Goal: Task Accomplishment & Management: Use online tool/utility

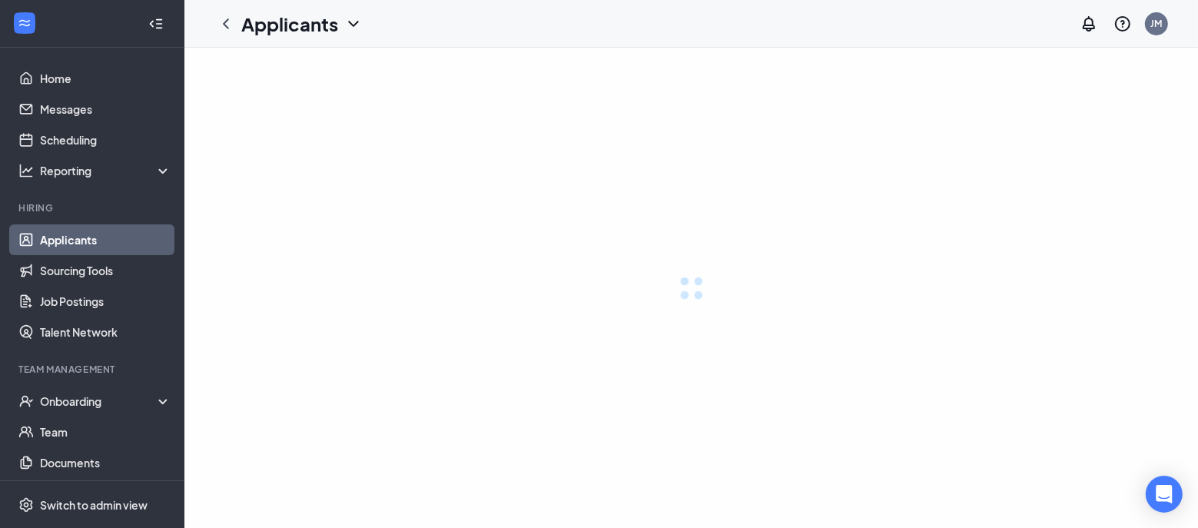
click at [108, 242] on link "Applicants" at bounding box center [105, 239] width 131 height 31
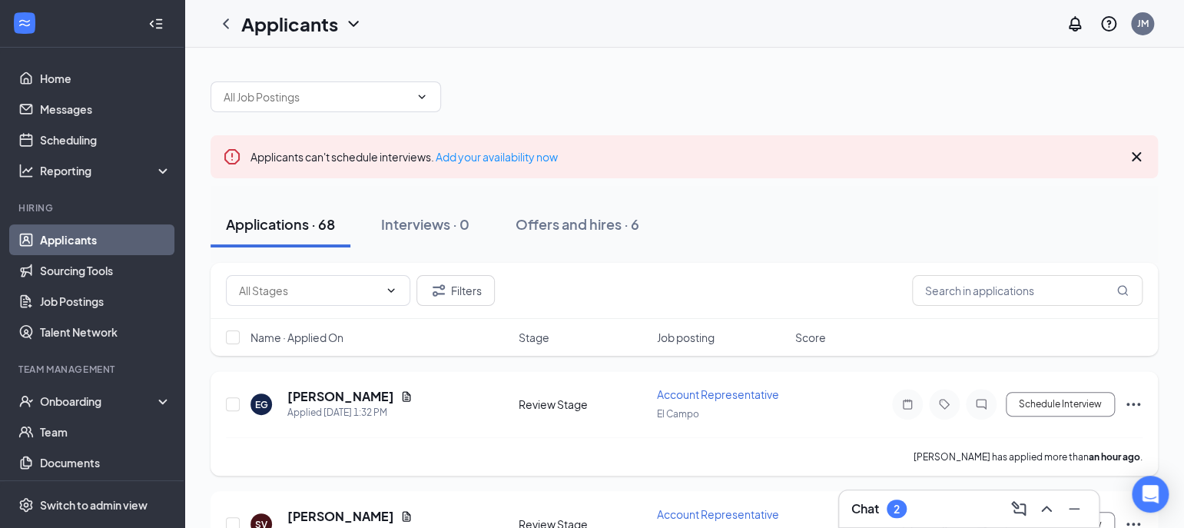
click at [705, 390] on span "Account Representative" at bounding box center [718, 394] width 122 height 14
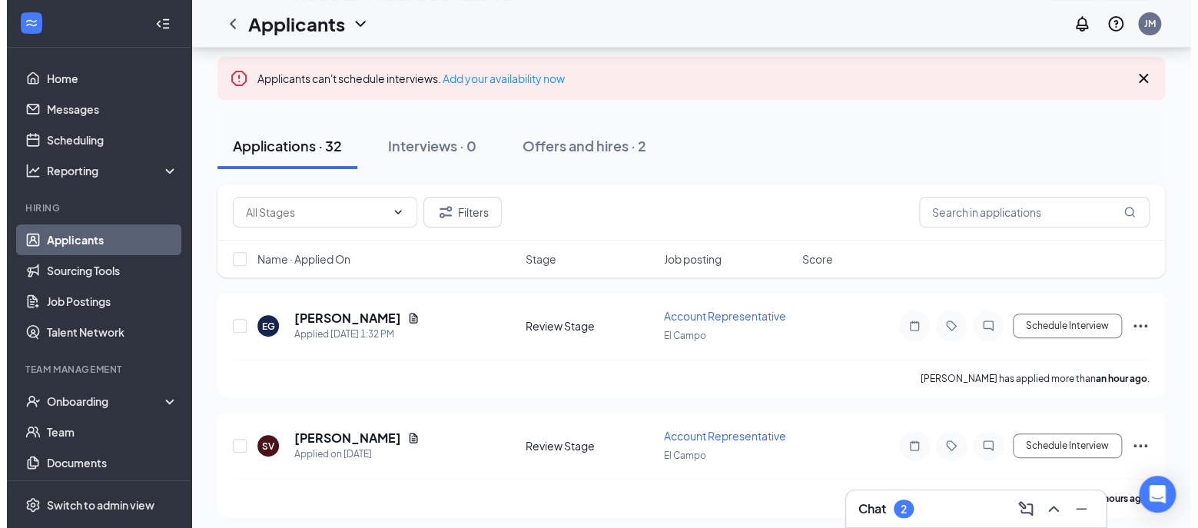
scroll to position [96, 0]
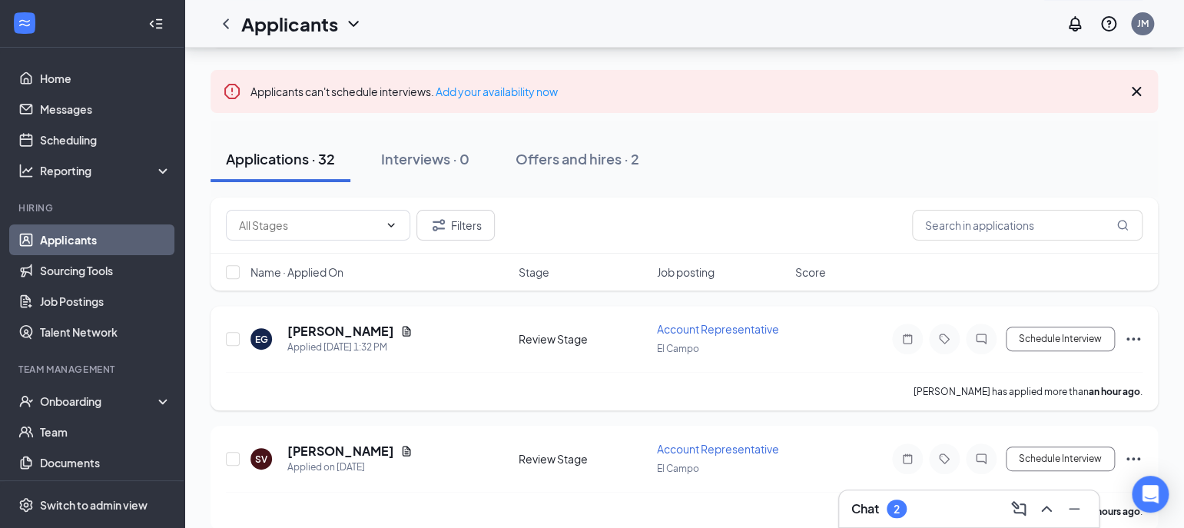
click at [715, 326] on span "Account Representative" at bounding box center [718, 329] width 122 height 14
click at [694, 324] on span "Account Representative" at bounding box center [718, 329] width 122 height 14
click at [683, 327] on span "Account Representative" at bounding box center [718, 329] width 122 height 14
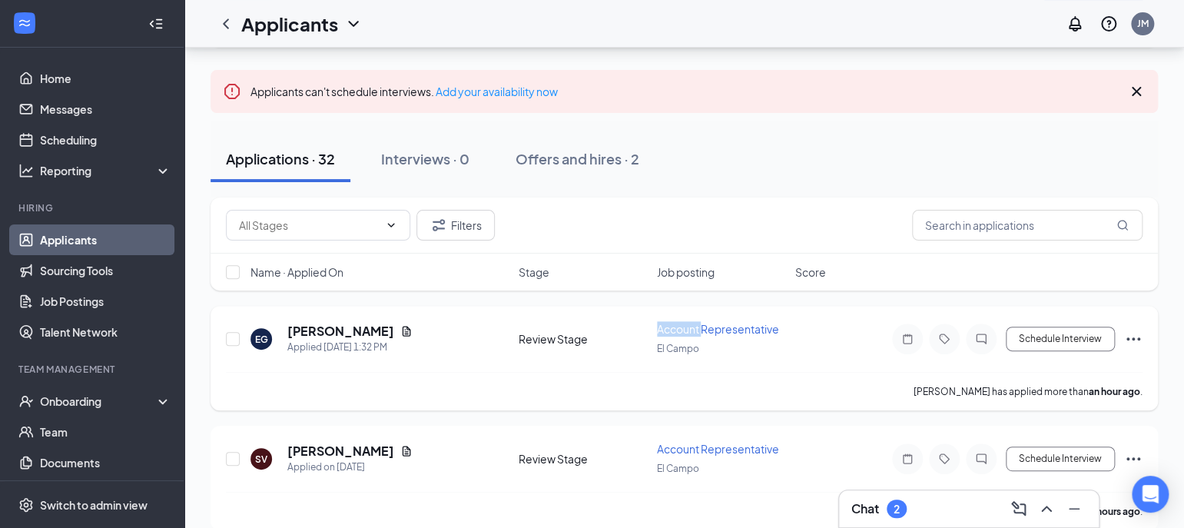
click at [684, 327] on span "Account Representative" at bounding box center [718, 329] width 122 height 14
drag, startPoint x: 700, startPoint y: 333, endPoint x: 708, endPoint y: 331, distance: 8.6
click at [701, 333] on span "Account Representative" at bounding box center [718, 329] width 122 height 14
click at [708, 331] on span "Account Representative" at bounding box center [718, 329] width 122 height 14
drag, startPoint x: 732, startPoint y: 313, endPoint x: 299, endPoint y: 341, distance: 434.2
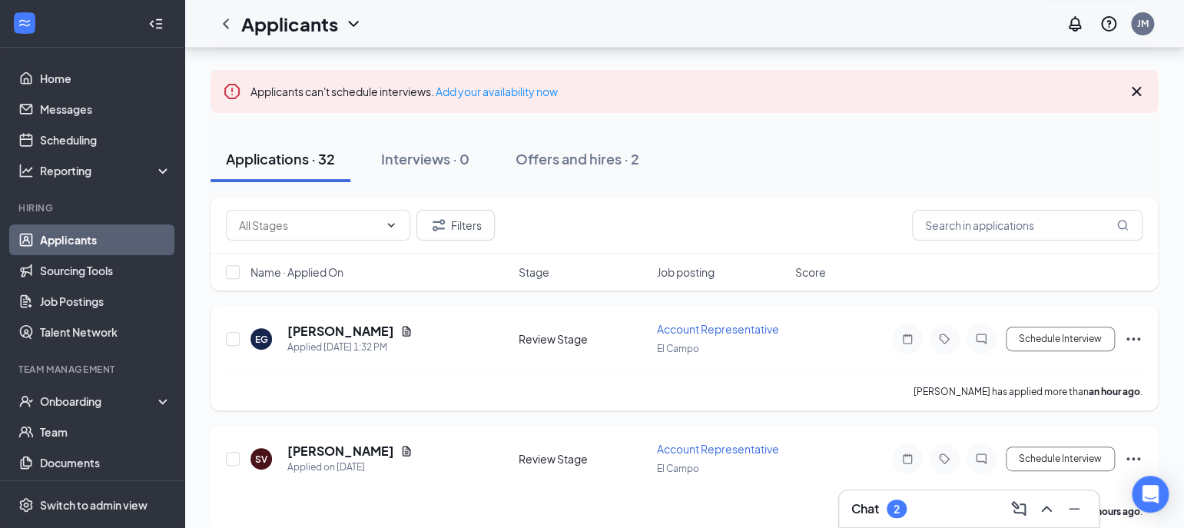
click at [729, 320] on div "[PERSON_NAME] Applied [DATE] 1:32 PM Review Stage Account Representative El Cam…" at bounding box center [683, 358] width 947 height 104
click at [728, 322] on span "Account Representative" at bounding box center [718, 329] width 122 height 14
click at [307, 336] on h5 "[PERSON_NAME]" at bounding box center [340, 331] width 107 height 17
click at [310, 333] on h5 "[PERSON_NAME]" at bounding box center [340, 331] width 107 height 17
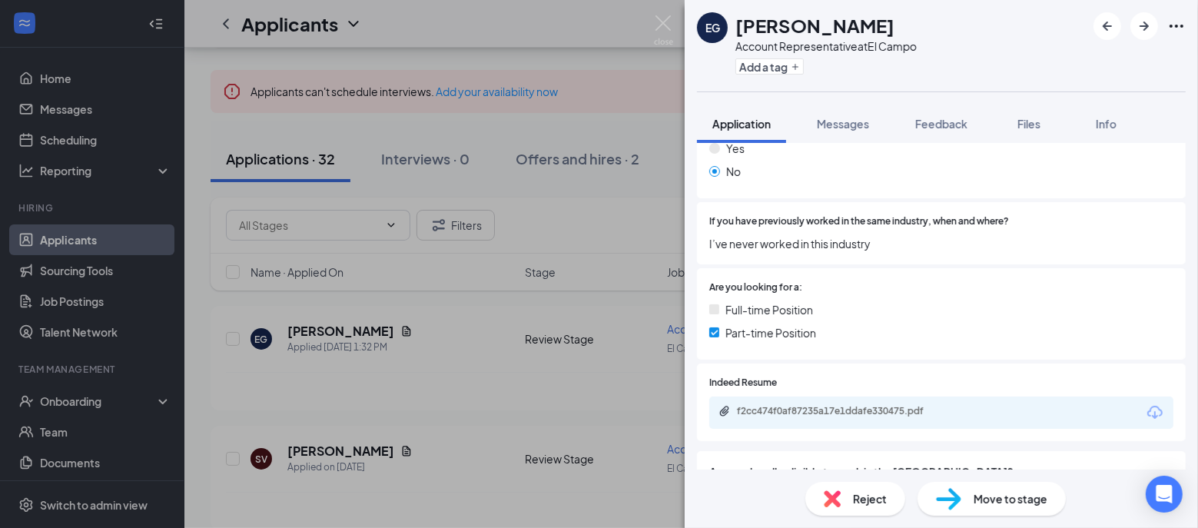
scroll to position [288, 0]
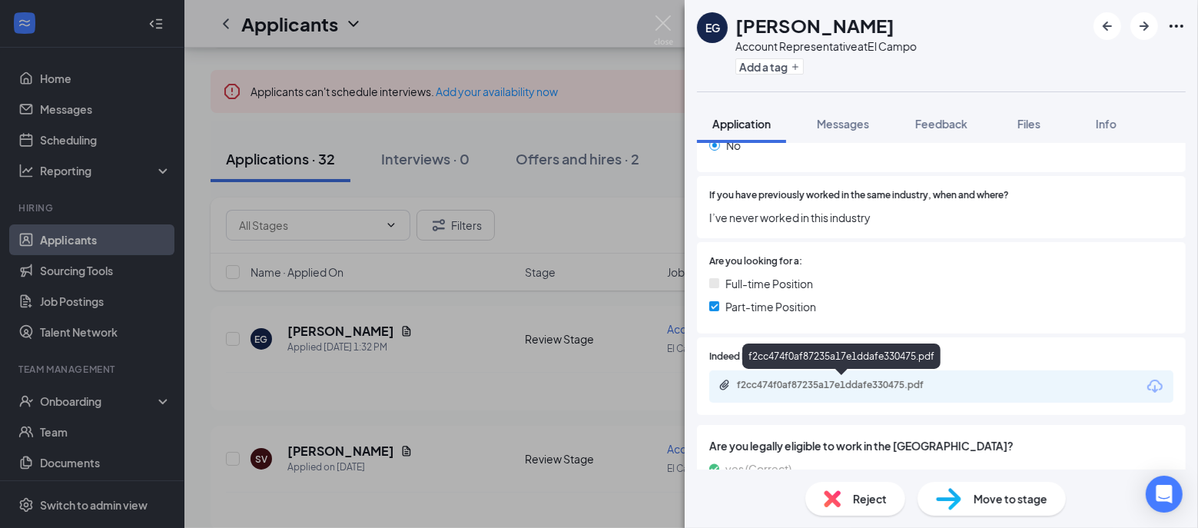
click at [813, 384] on div "f2cc474f0af87235a17e1ddafe330475.pdf" at bounding box center [844, 385] width 215 height 12
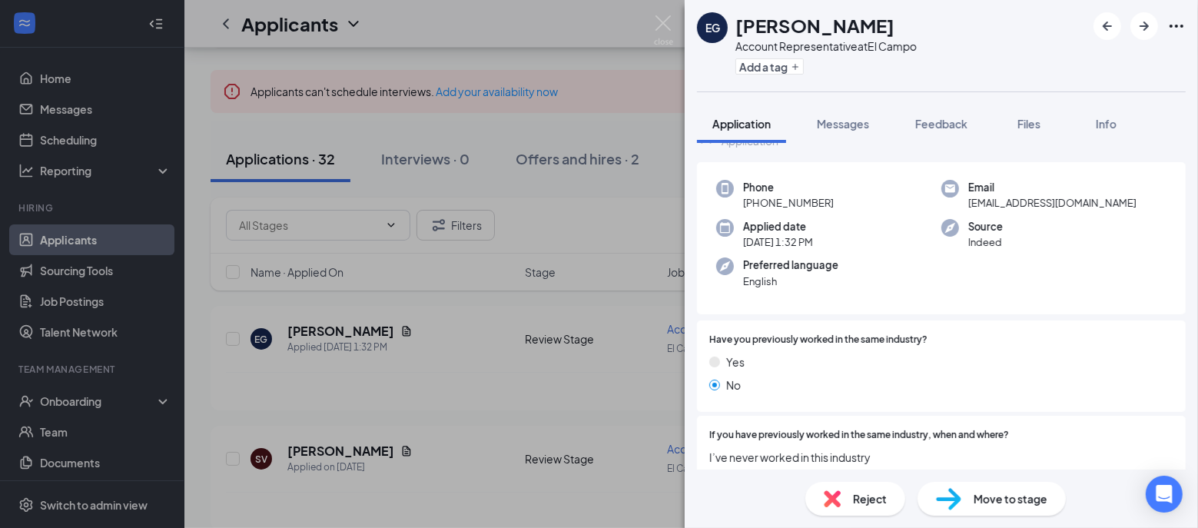
scroll to position [0, 0]
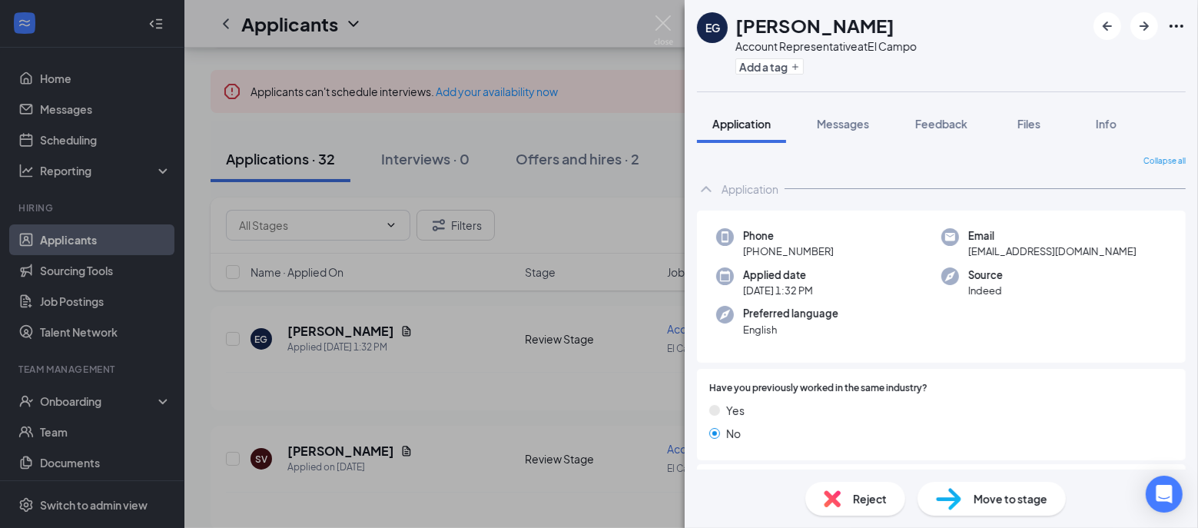
drag, startPoint x: 341, startPoint y: 434, endPoint x: 327, endPoint y: 384, distance: 51.8
click at [343, 443] on div "[PERSON_NAME] Account Representative at [GEOGRAPHIC_DATA] Add a tag Application…" at bounding box center [599, 264] width 1198 height 528
click at [356, 456] on h5 "[PERSON_NAME]" at bounding box center [340, 451] width 107 height 17
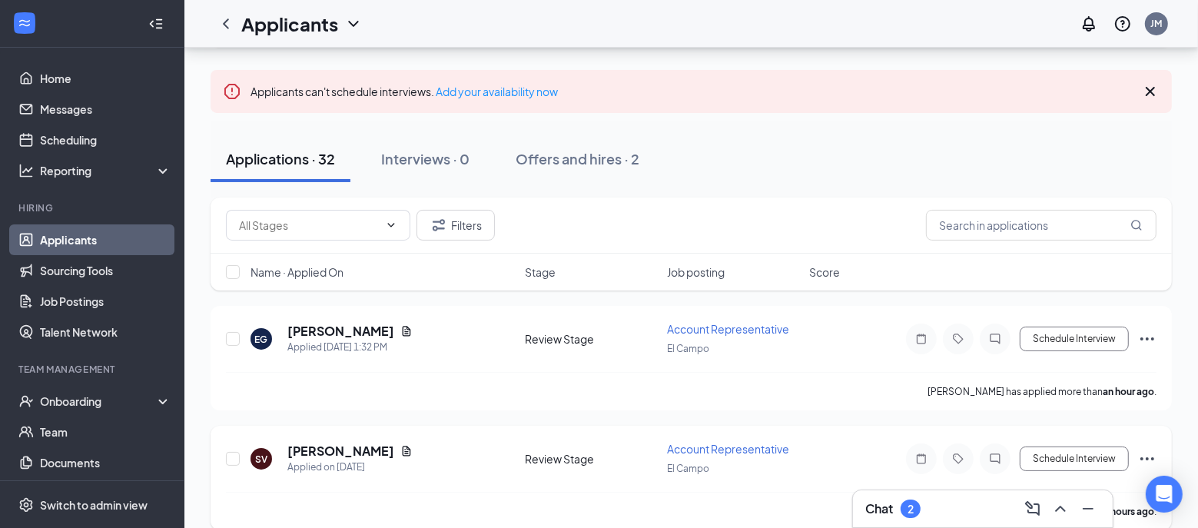
click at [354, 454] on h5 "[PERSON_NAME]" at bounding box center [340, 451] width 107 height 17
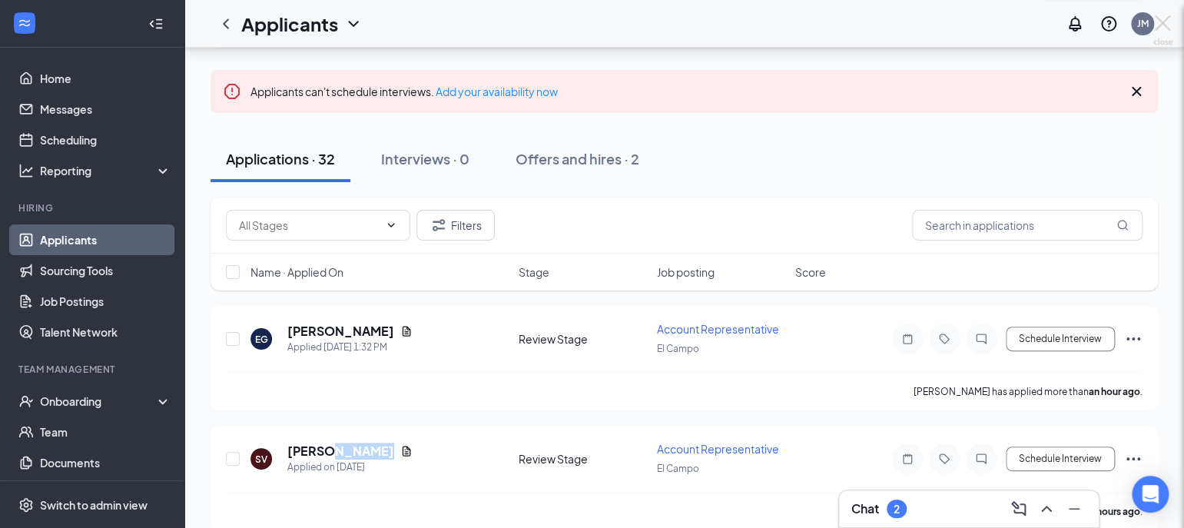
click at [787, 330] on div at bounding box center [592, 264] width 1184 height 528
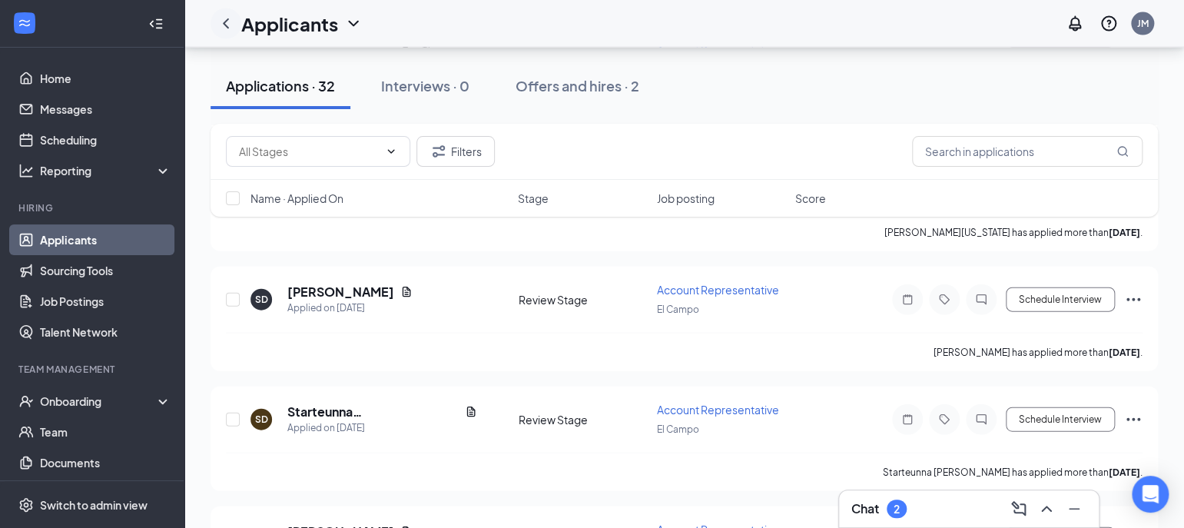
scroll to position [1440, 0]
